Goal: Understand process/instructions: Learn how to perform a task or action

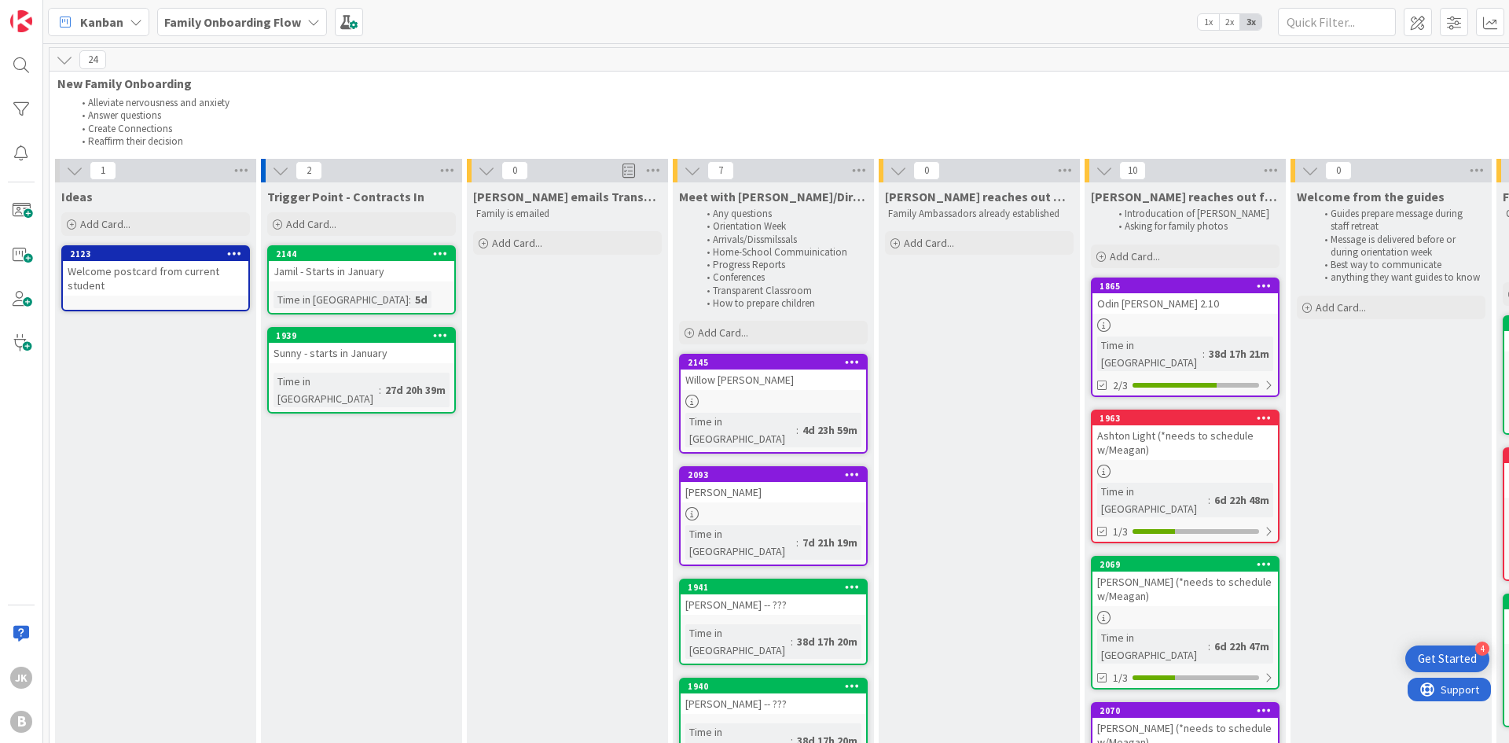
scroll to position [0, 482]
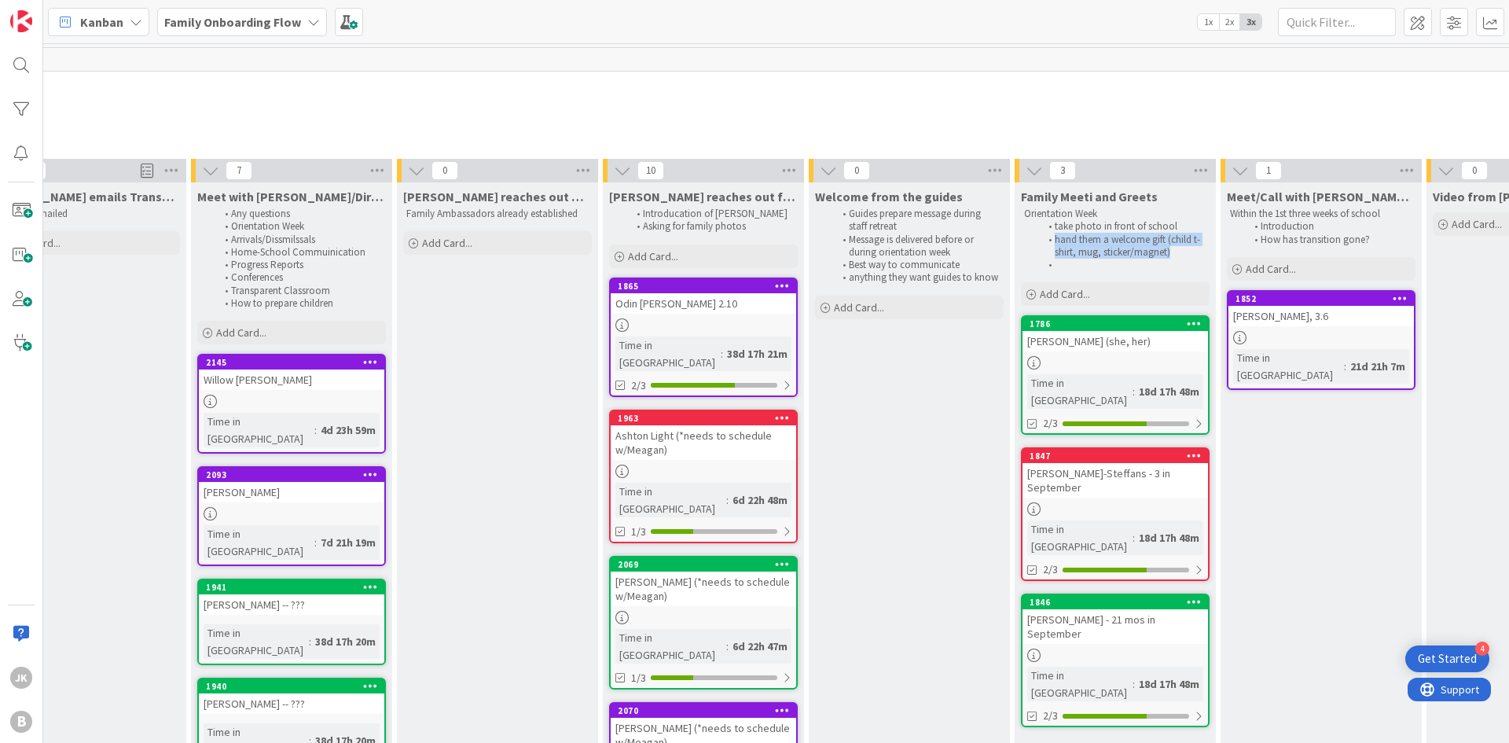
drag, startPoint x: 1053, startPoint y: 237, endPoint x: 1183, endPoint y: 259, distance: 131.5
click at [1183, 259] on ol "take photo in front of school hand them a welcome gift (child t-shirt, mug, sti…" at bounding box center [1115, 245] width 182 height 51
click at [1183, 259] on li at bounding box center [1123, 265] width 167 height 13
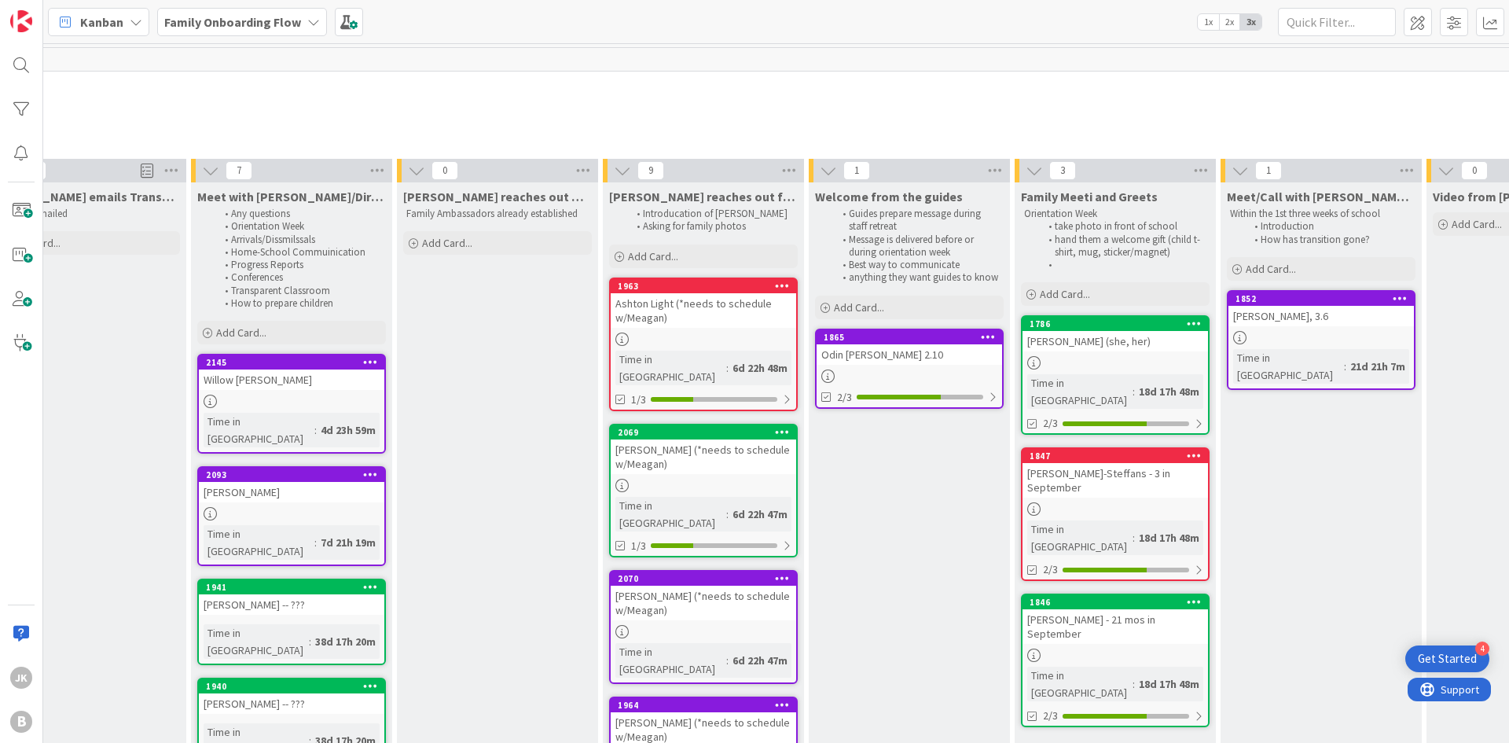
click at [739, 100] on li "Alleviate nervousness and anxiety" at bounding box center [711, 103] width 2240 height 13
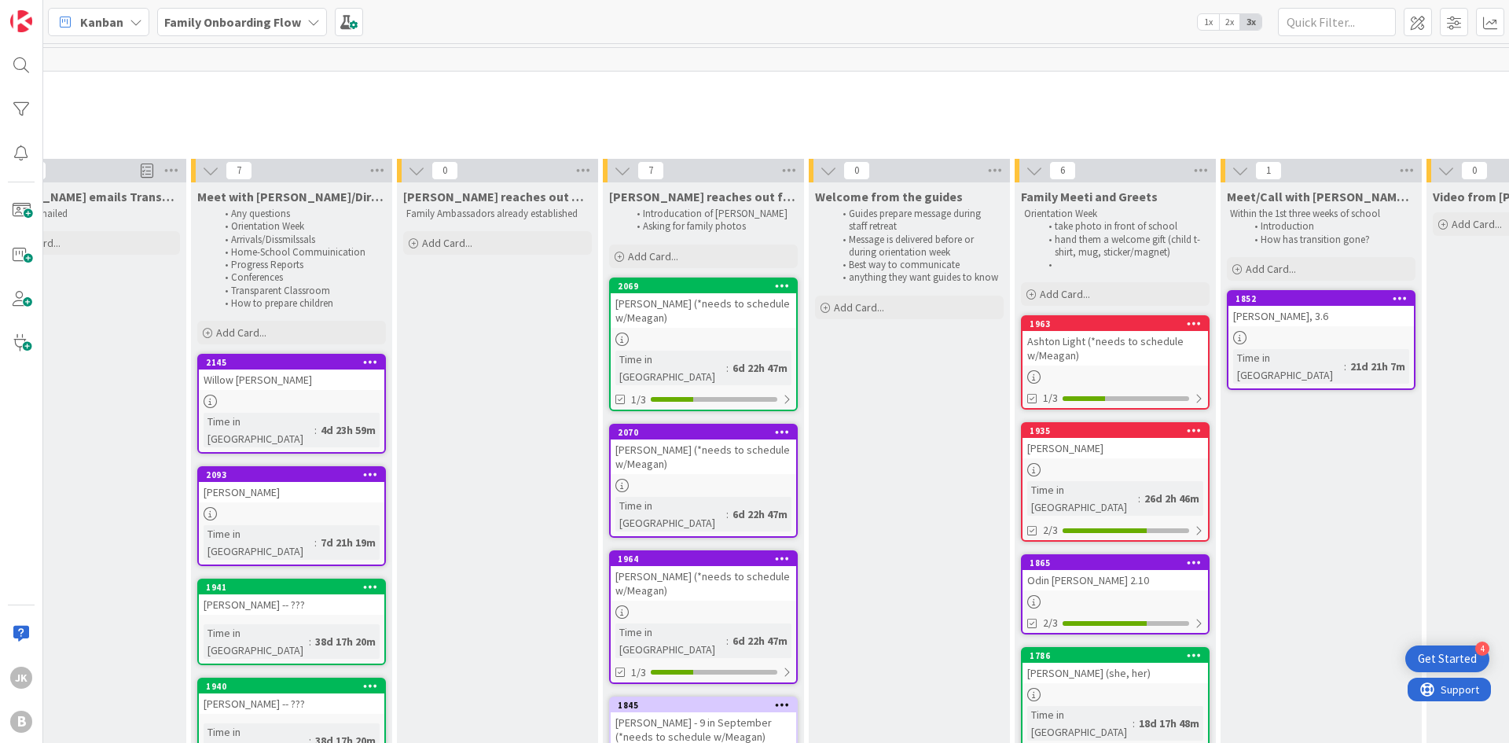
click at [950, 478] on div "Welcome from the guides Guides prepare message during staff retreat Message is …" at bounding box center [909, 724] width 201 height 1084
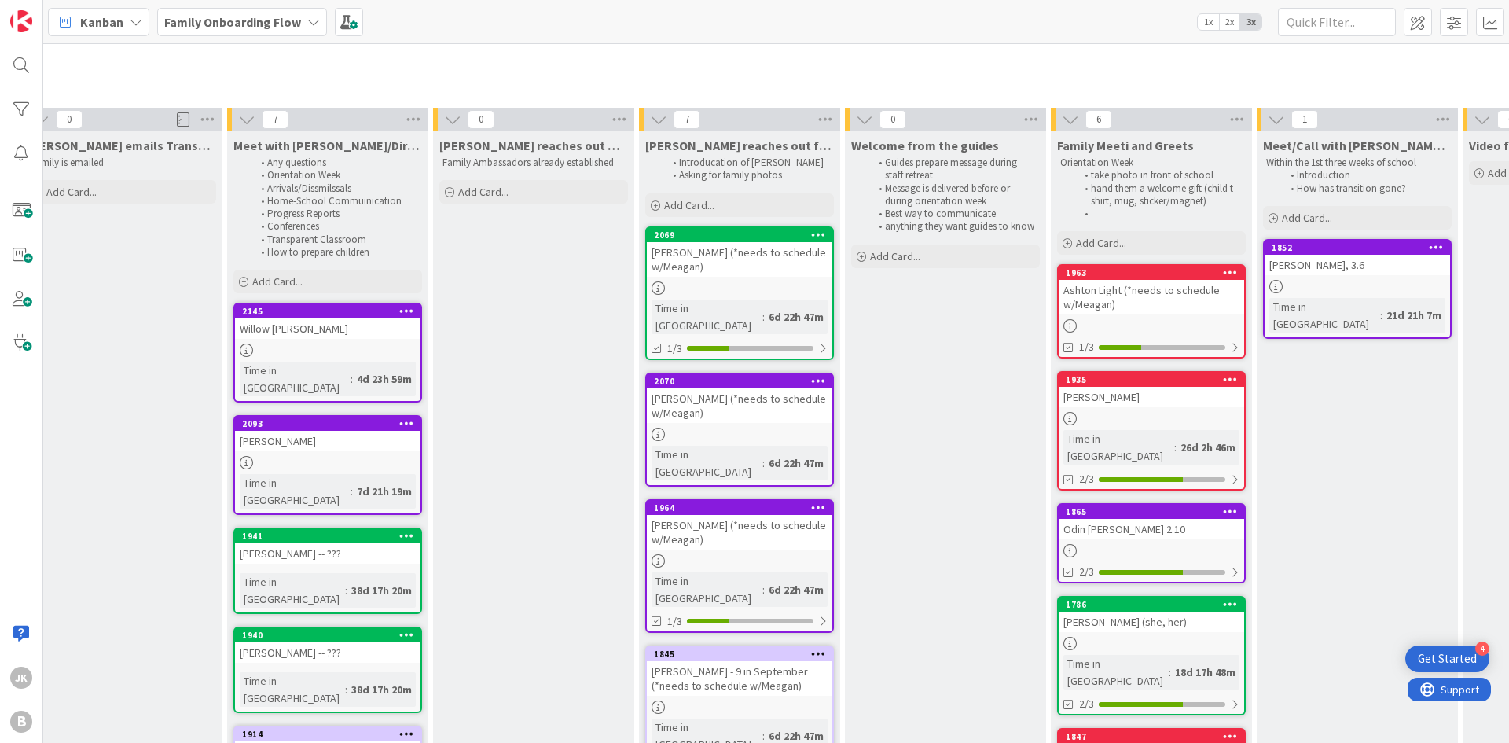
scroll to position [79, 446]
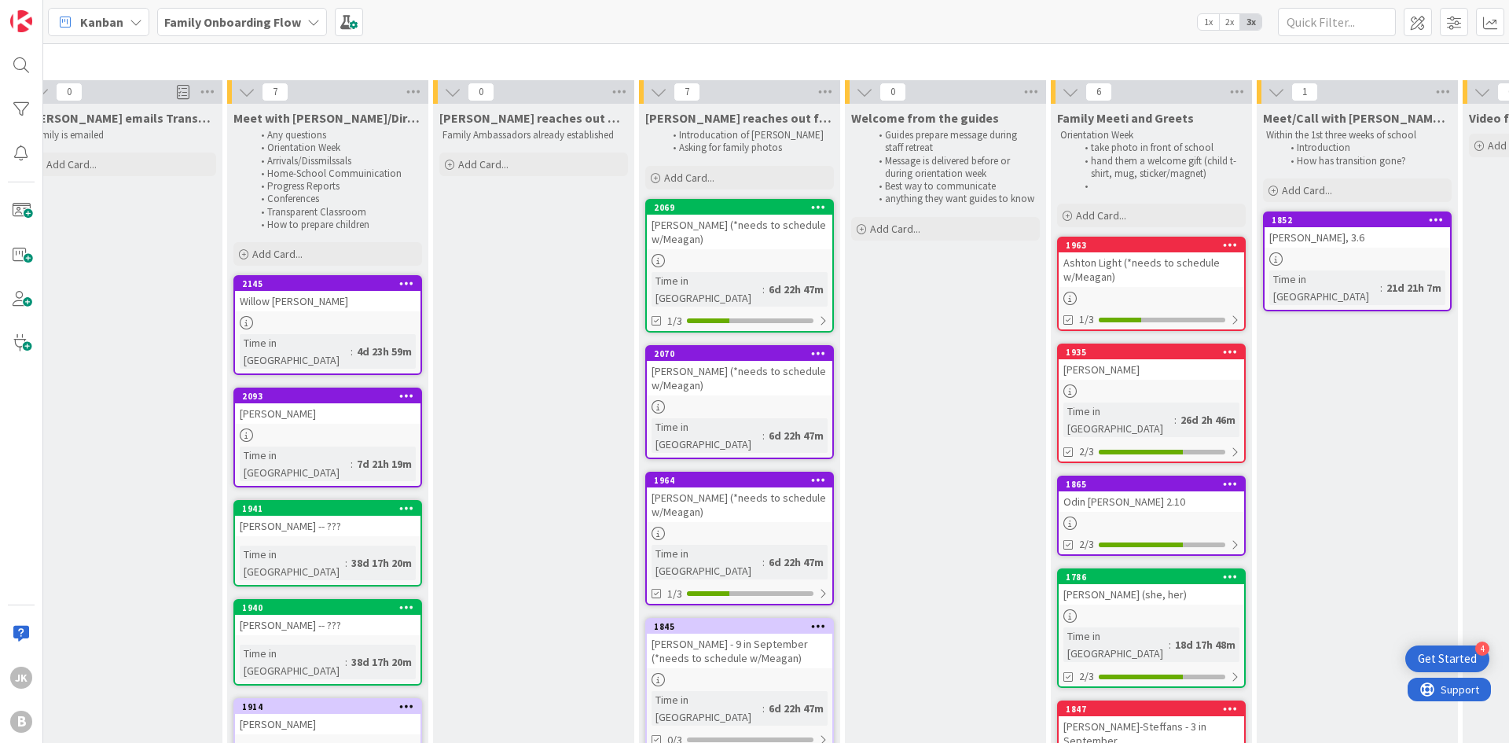
click at [714, 487] on div "[PERSON_NAME] (*needs to schedule w/Meagan)" at bounding box center [739, 504] width 185 height 35
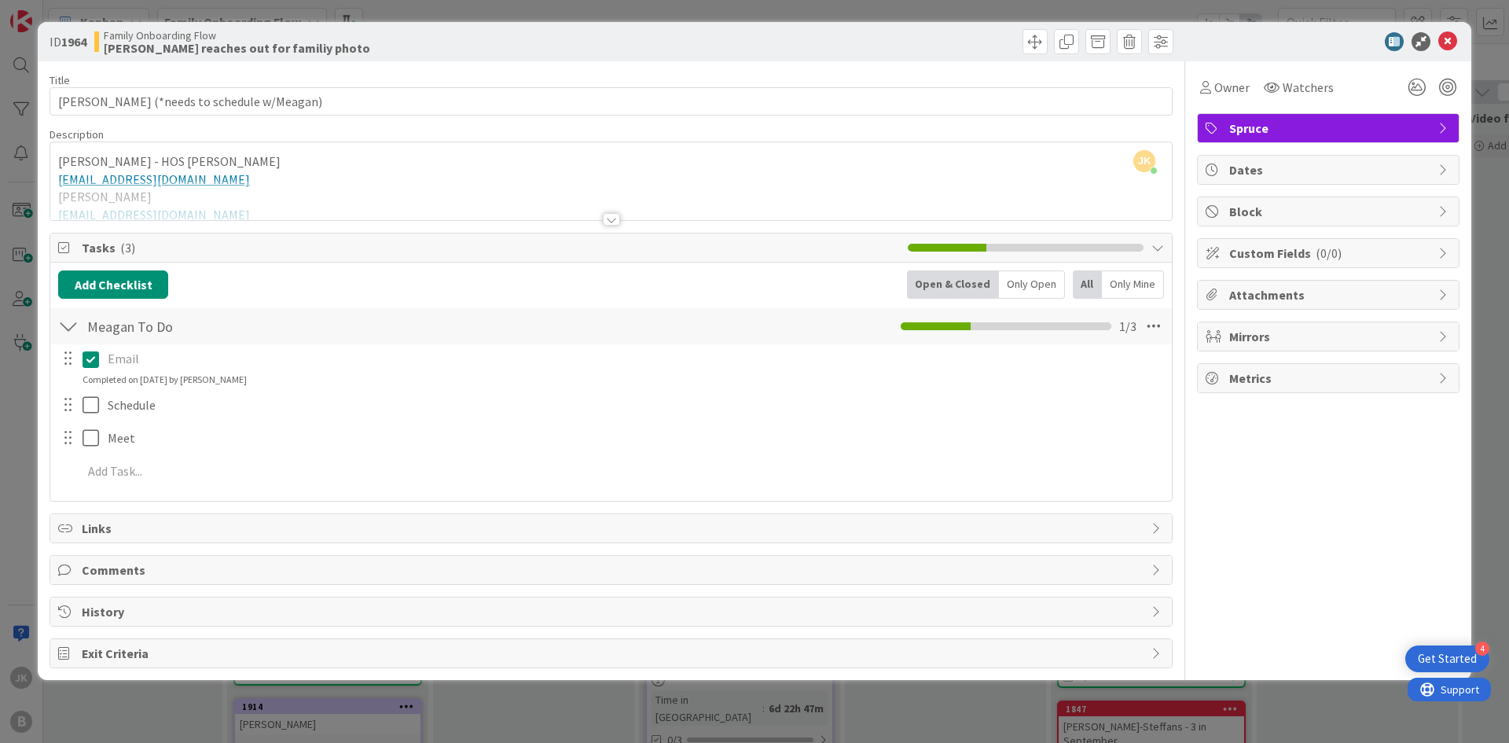
click at [604, 219] on div at bounding box center [611, 219] width 17 height 13
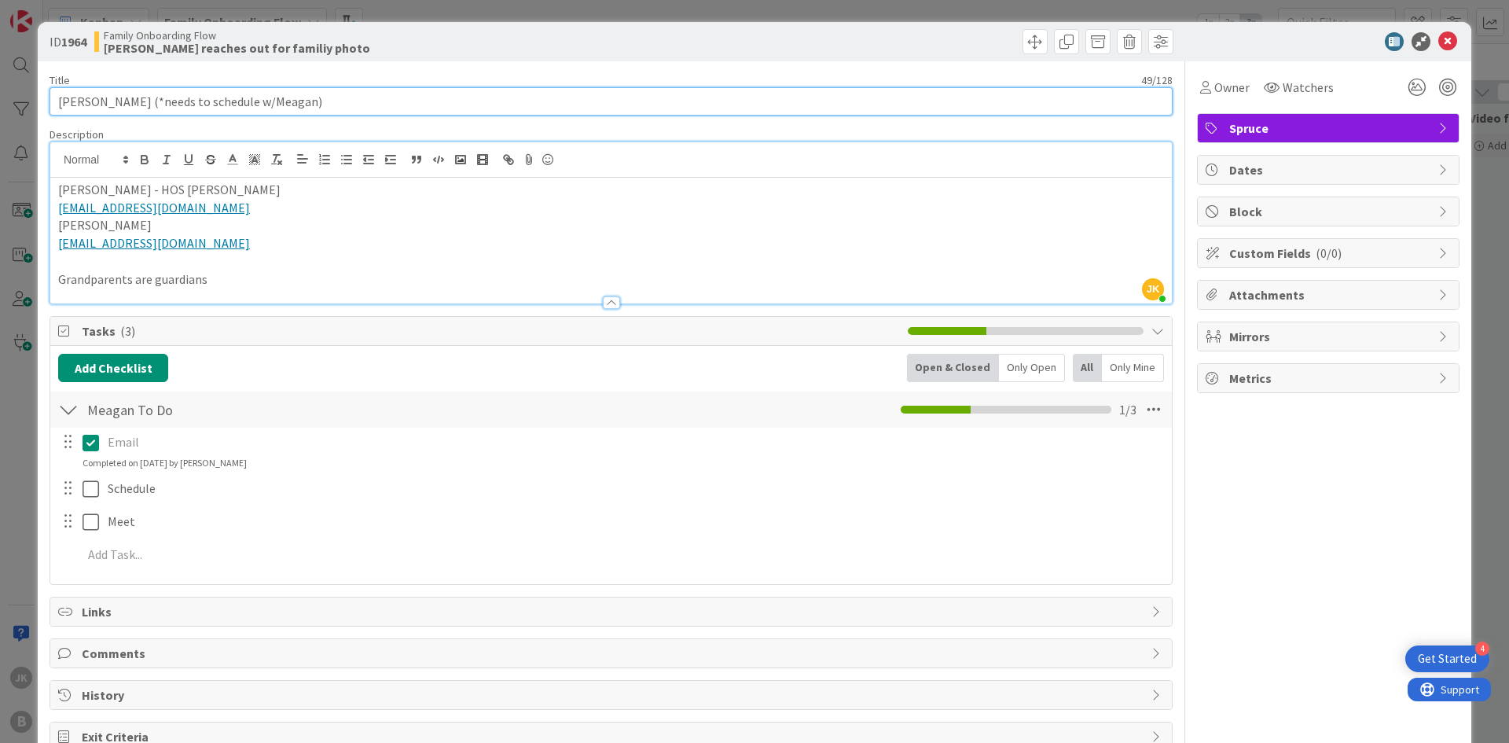
drag, startPoint x: 100, startPoint y: 101, endPoint x: 39, endPoint y: 101, distance: 60.5
click at [39, 101] on div "ID 1964 Family Onboarding Flow [PERSON_NAME] reaches out for familiy photo Titl…" at bounding box center [754, 392] width 1433 height 741
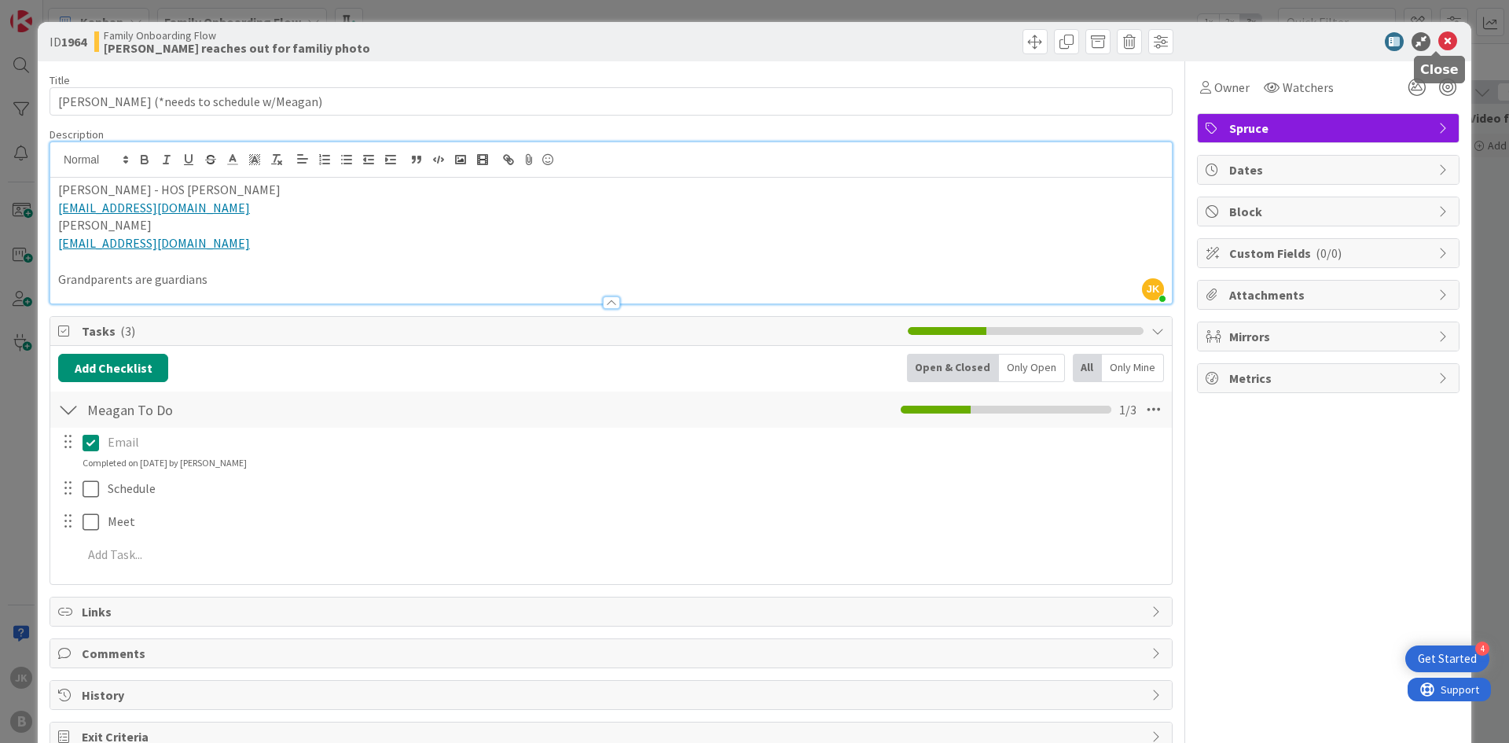
click at [1439, 39] on icon at bounding box center [1447, 41] width 19 height 19
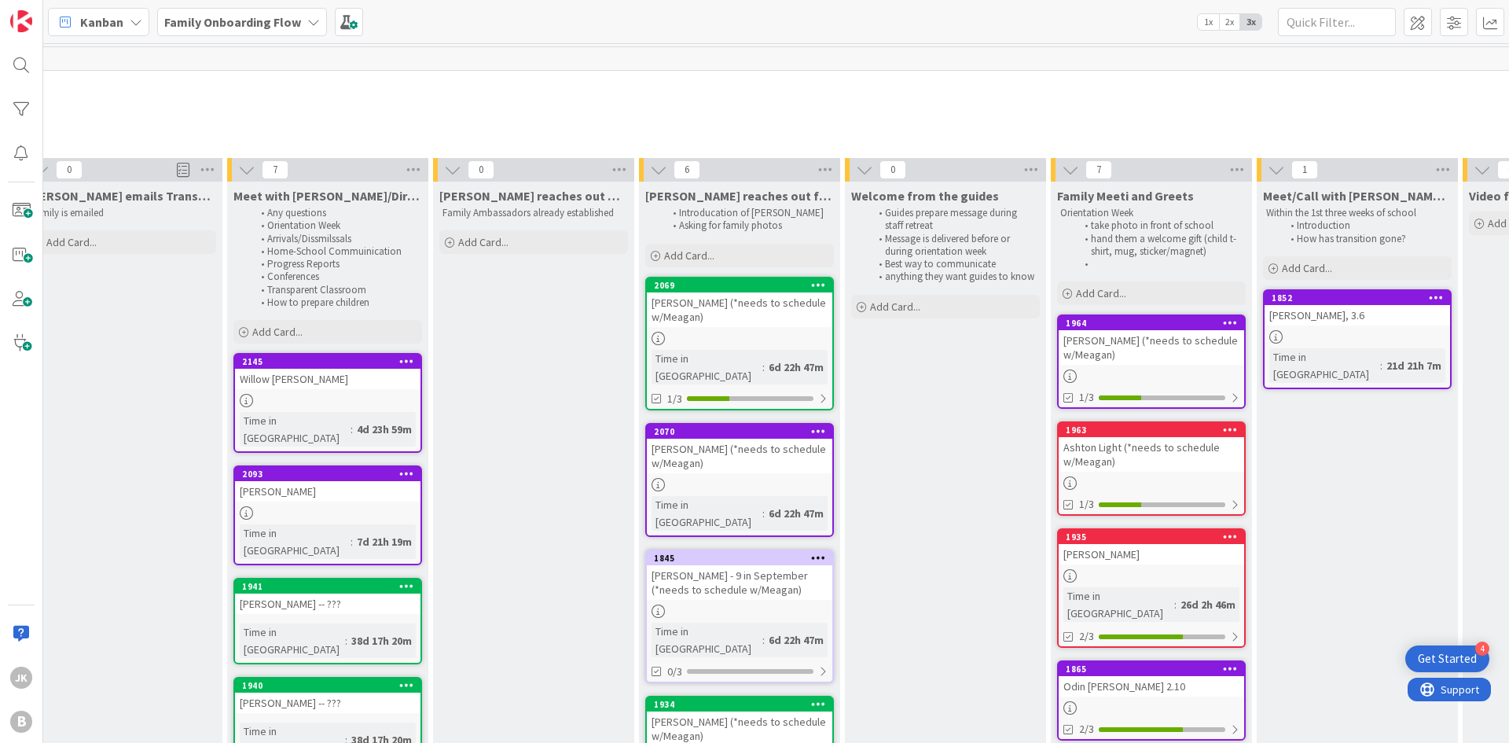
scroll to position [0, 446]
